Goal: Task Accomplishment & Management: Manage account settings

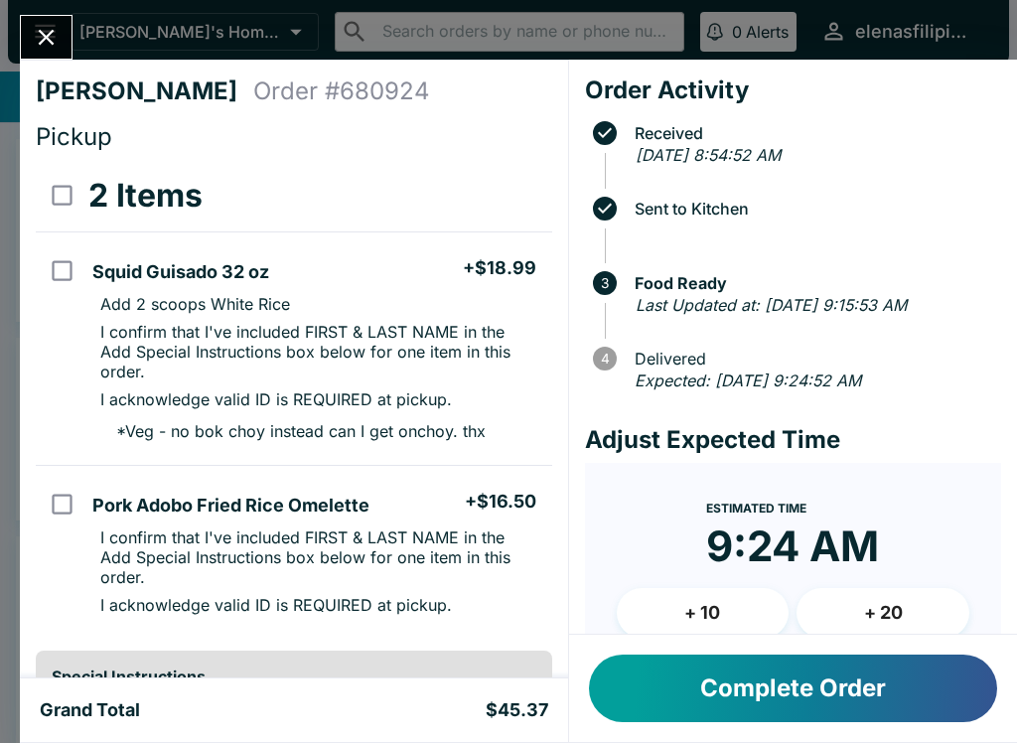
click at [682, 672] on button "Complete Order" at bounding box center [793, 688] width 408 height 68
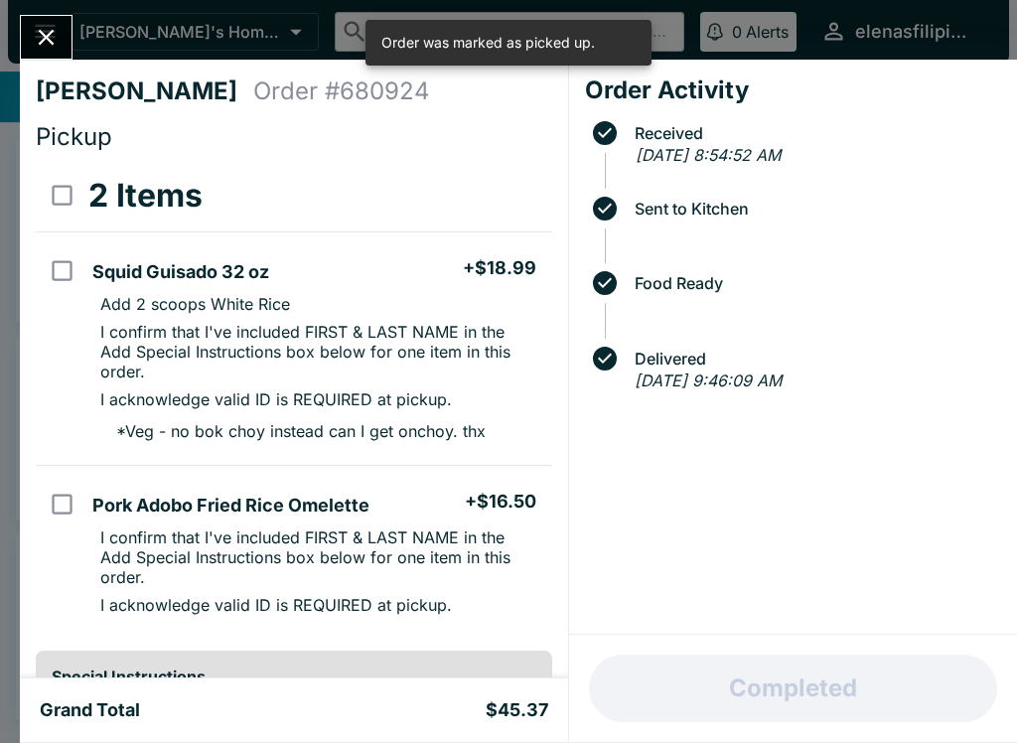
click at [33, 30] on icon "Close" at bounding box center [46, 37] width 27 height 27
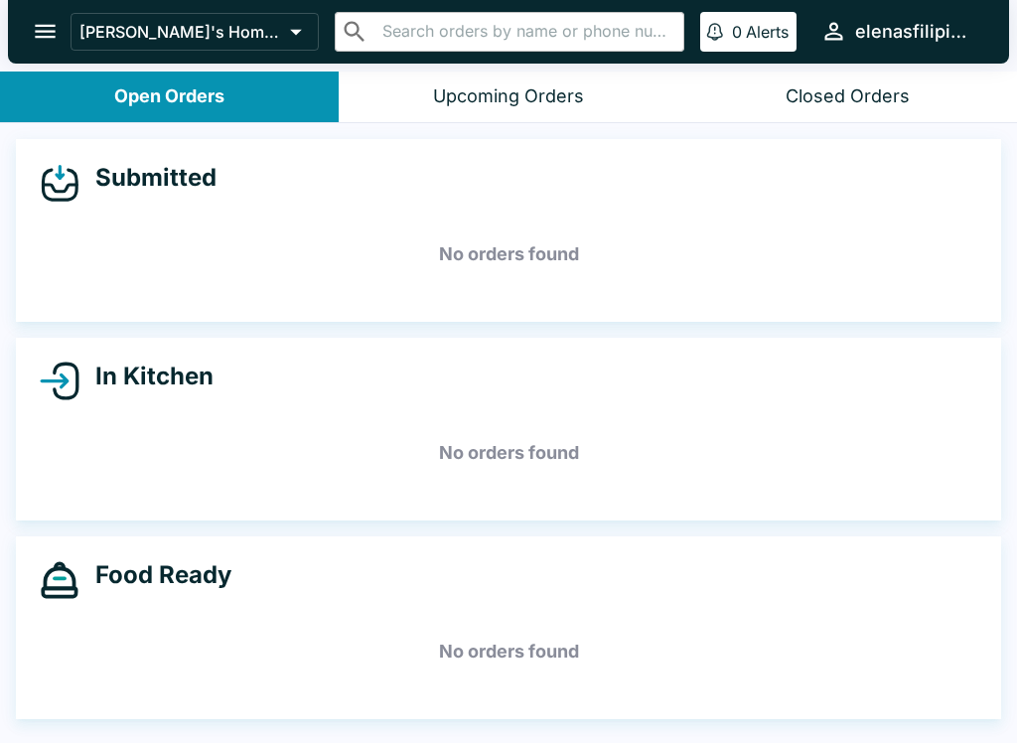
click at [93, 174] on h4 "Submitted" at bounding box center [147, 178] width 137 height 30
click at [80, 177] on h4 "Submitted" at bounding box center [147, 178] width 137 height 30
click at [42, 76] on button "Open Orders" at bounding box center [169, 96] width 339 height 51
click at [43, 24] on icon "open drawer" at bounding box center [45, 31] width 27 height 27
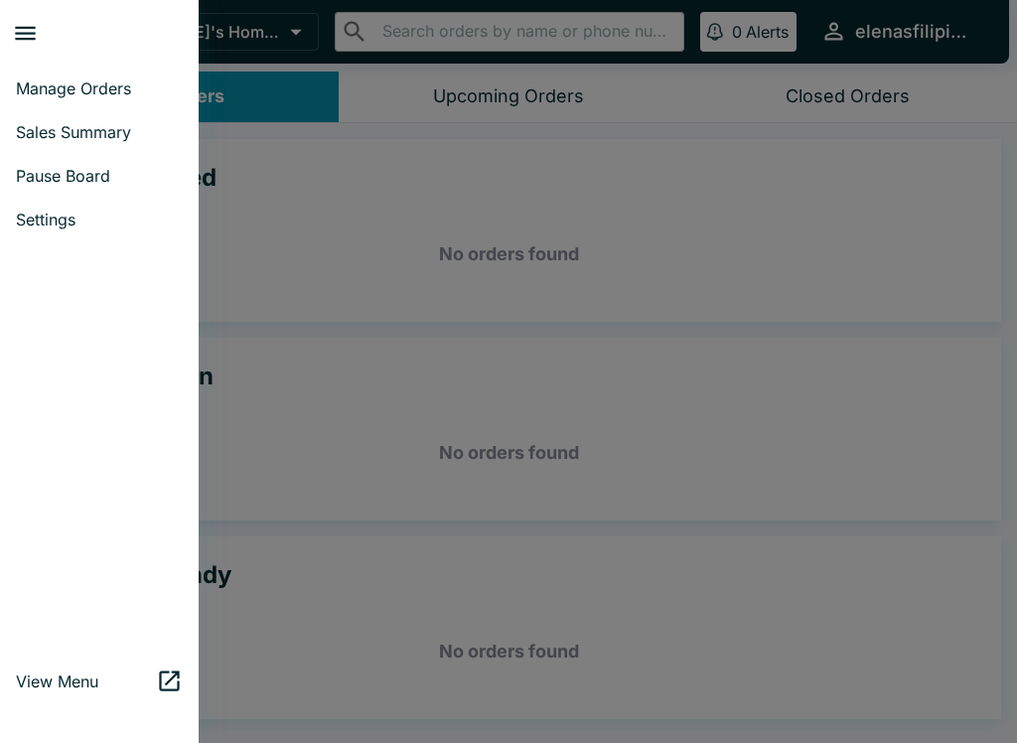
click at [45, 80] on span "Manage Orders" at bounding box center [99, 88] width 167 height 20
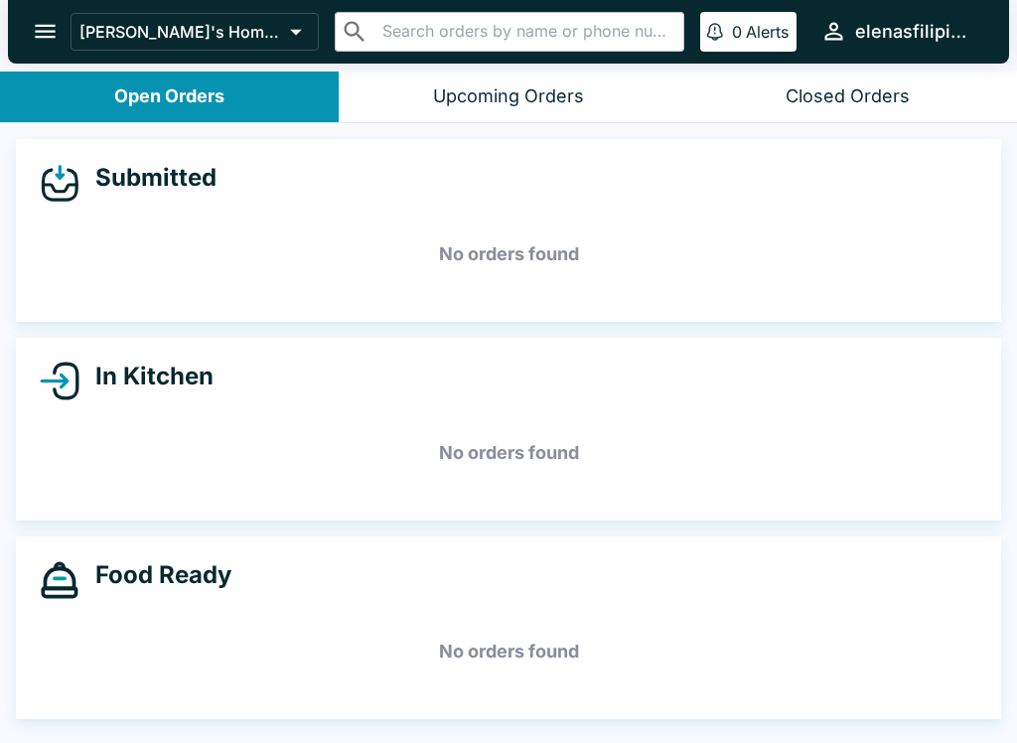
click at [134, 102] on div "Open Orders" at bounding box center [169, 96] width 110 height 23
click at [448, 96] on div "Upcoming Orders" at bounding box center [508, 96] width 151 height 23
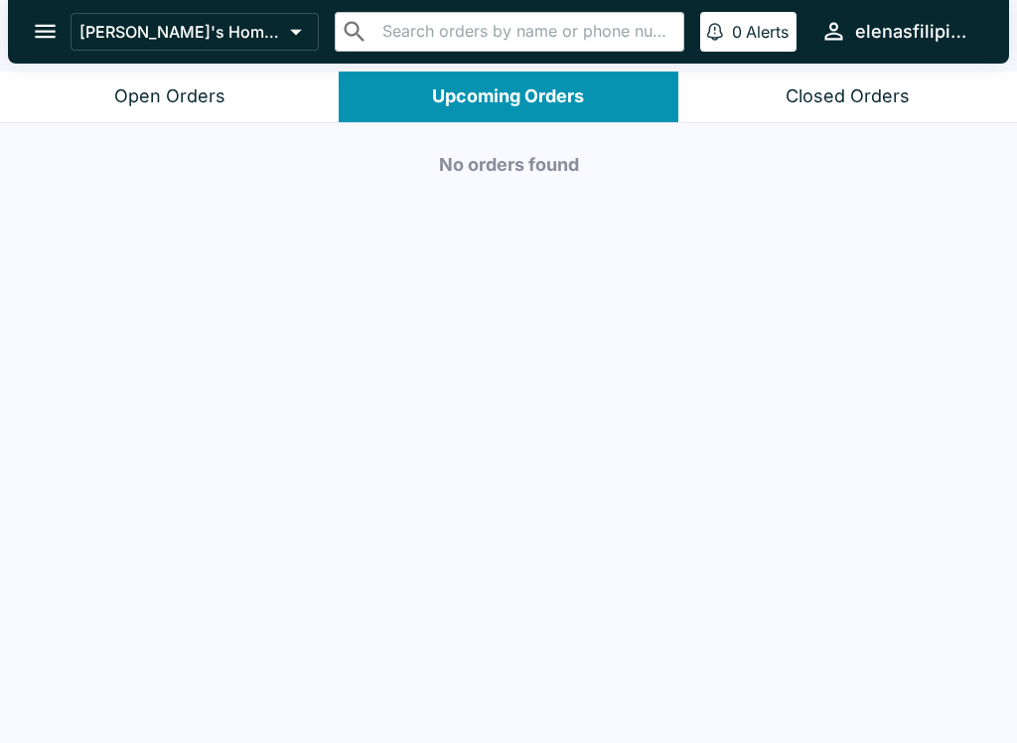
click at [68, 7] on div "[PERSON_NAME]'s Home of the Finest Filipino Foods ​ ​ 0 Alerts elenasfilipinofo…" at bounding box center [508, 32] width 1001 height 64
click at [406, 84] on button "Upcoming Orders" at bounding box center [508, 96] width 339 height 51
click at [127, 82] on button "Open Orders" at bounding box center [169, 96] width 339 height 51
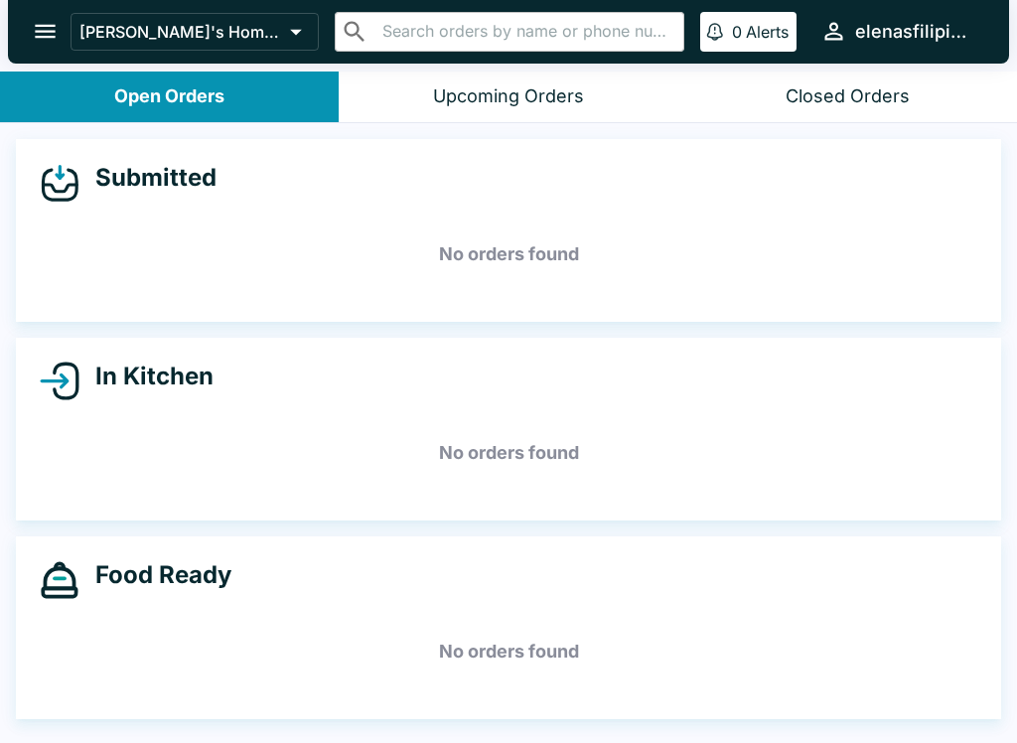
click at [839, 110] on button "Closed Orders" at bounding box center [847, 96] width 339 height 51
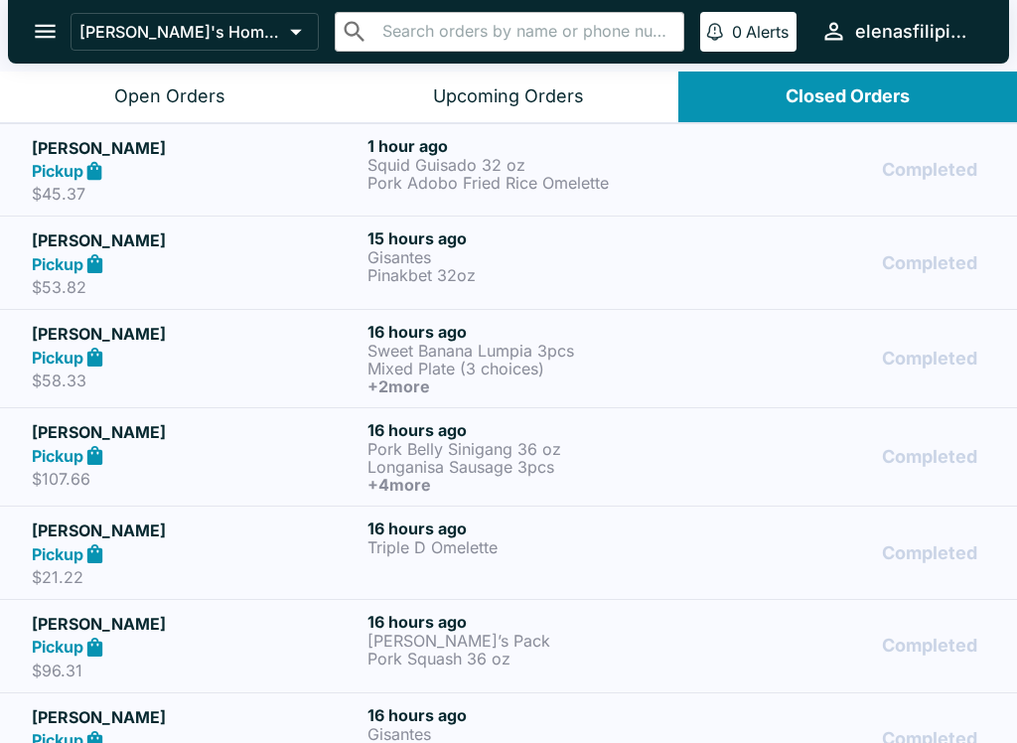
click at [156, 188] on p "$45.37" at bounding box center [196, 194] width 328 height 20
